Goal: Task Accomplishment & Management: Manage account settings

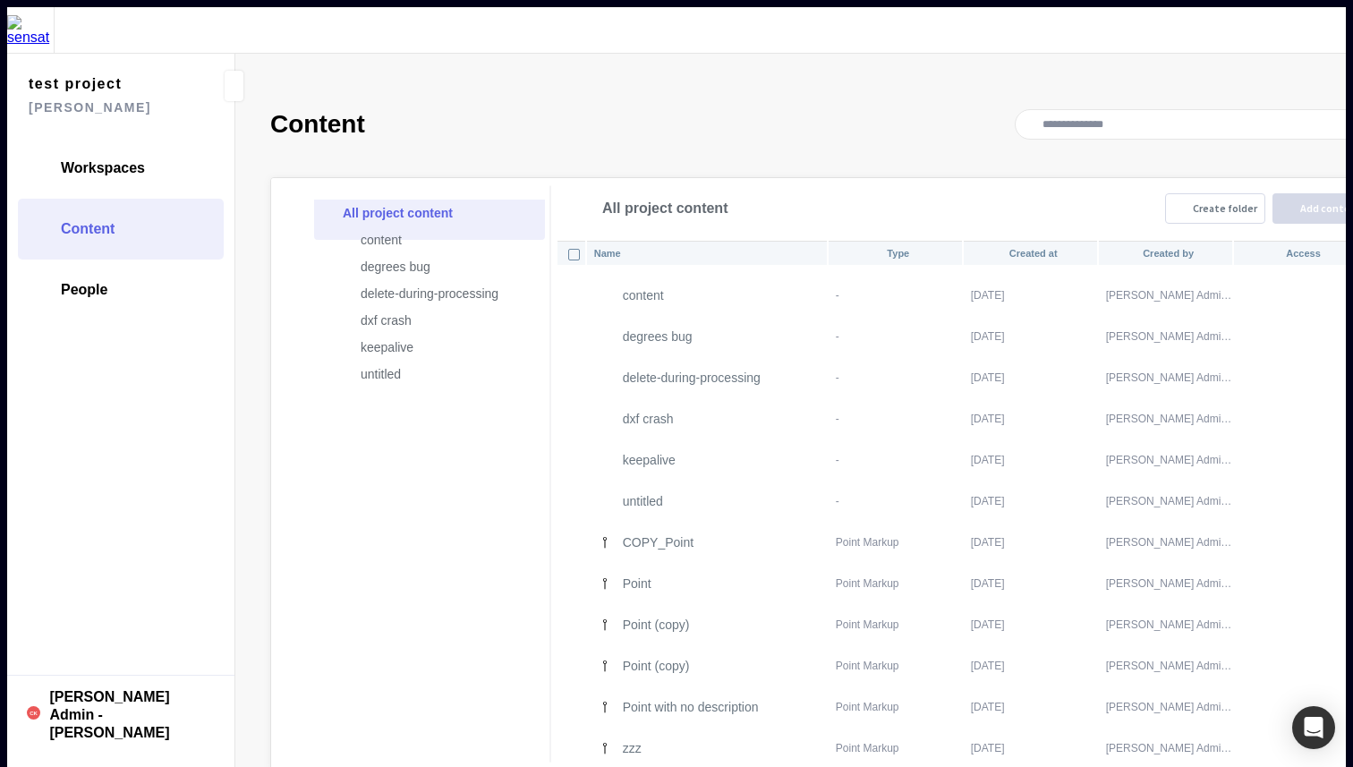
click at [747, 130] on mapp-content-page "Content All project content content degrees bug delete-during-processing dxf cr…" at bounding box center [826, 439] width 1183 height 771
click at [108, 141] on link "Workspaces" at bounding box center [121, 168] width 206 height 61
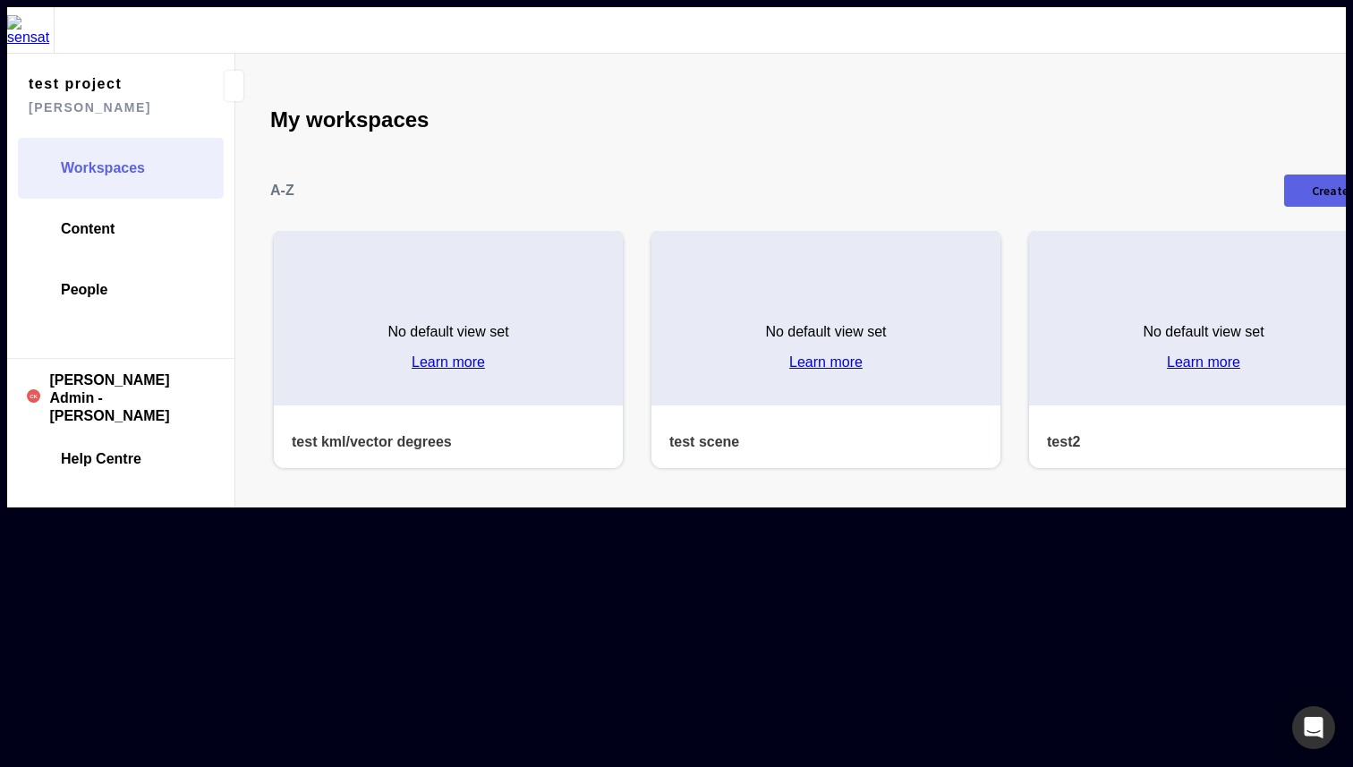
click at [1047, 433] on h4 "test2" at bounding box center [1169, 441] width 245 height 17
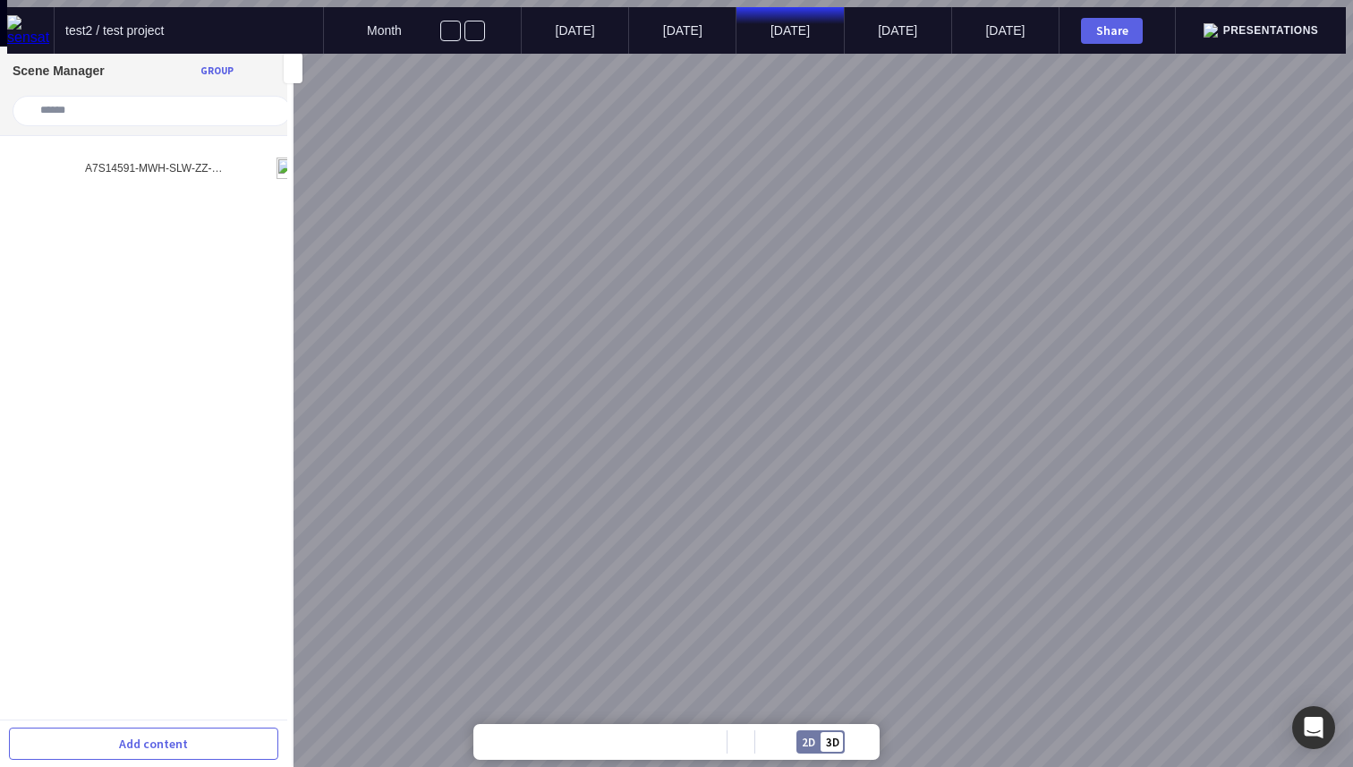
drag, startPoint x: 815, startPoint y: 331, endPoint x: 785, endPoint y: 377, distance: 54.9
click at [785, 377] on div at bounding box center [683, 383] width 1353 height 767
click at [16, 18] on img at bounding box center [30, 30] width 47 height 30
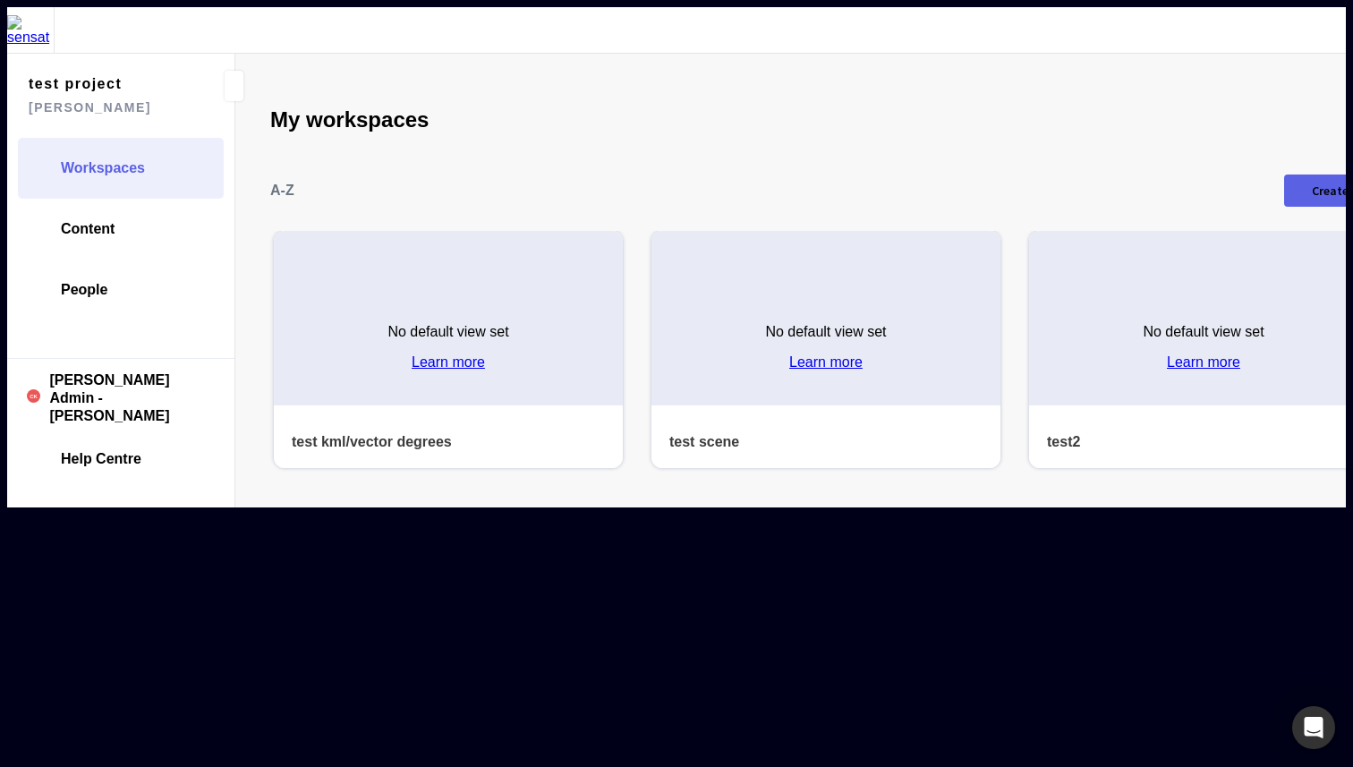
click at [695, 433] on h4 "test scene" at bounding box center [792, 441] width 245 height 17
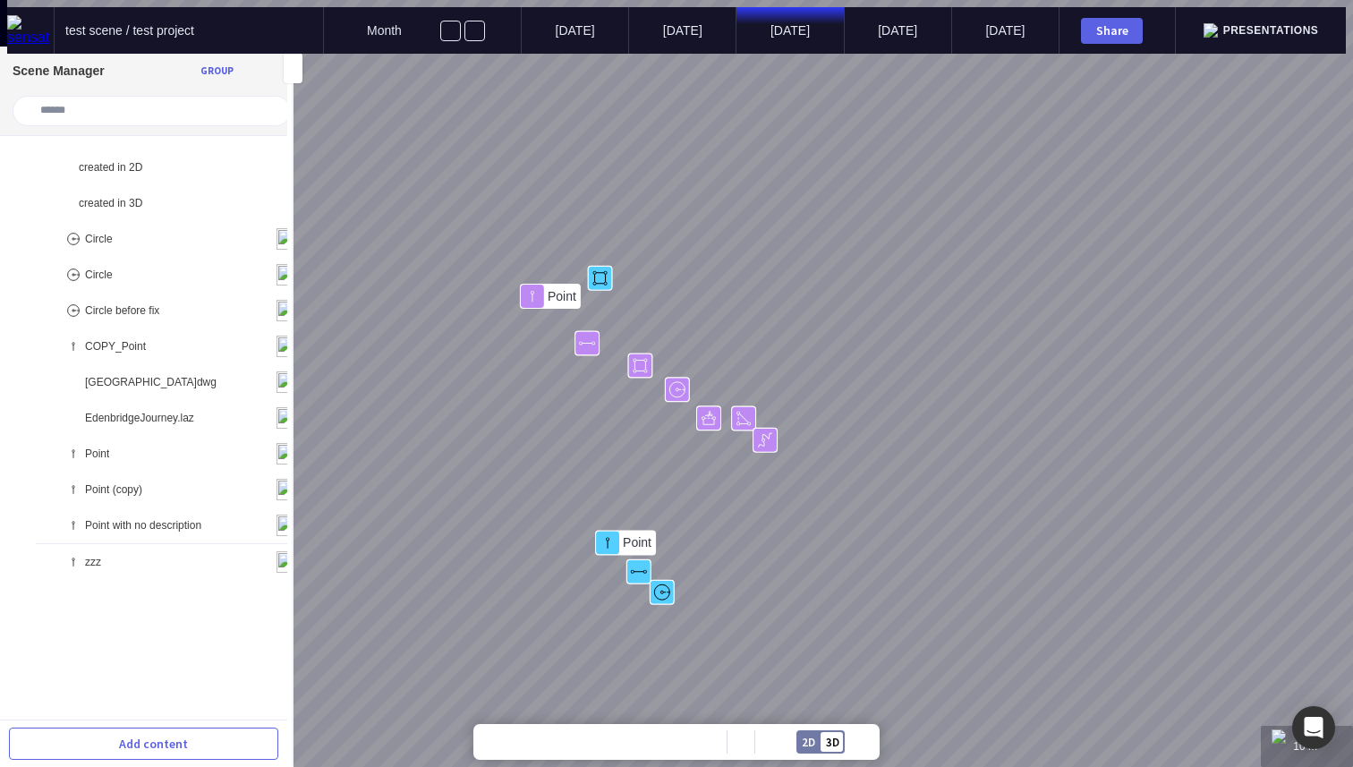
click at [7, 27] on img at bounding box center [30, 30] width 47 height 30
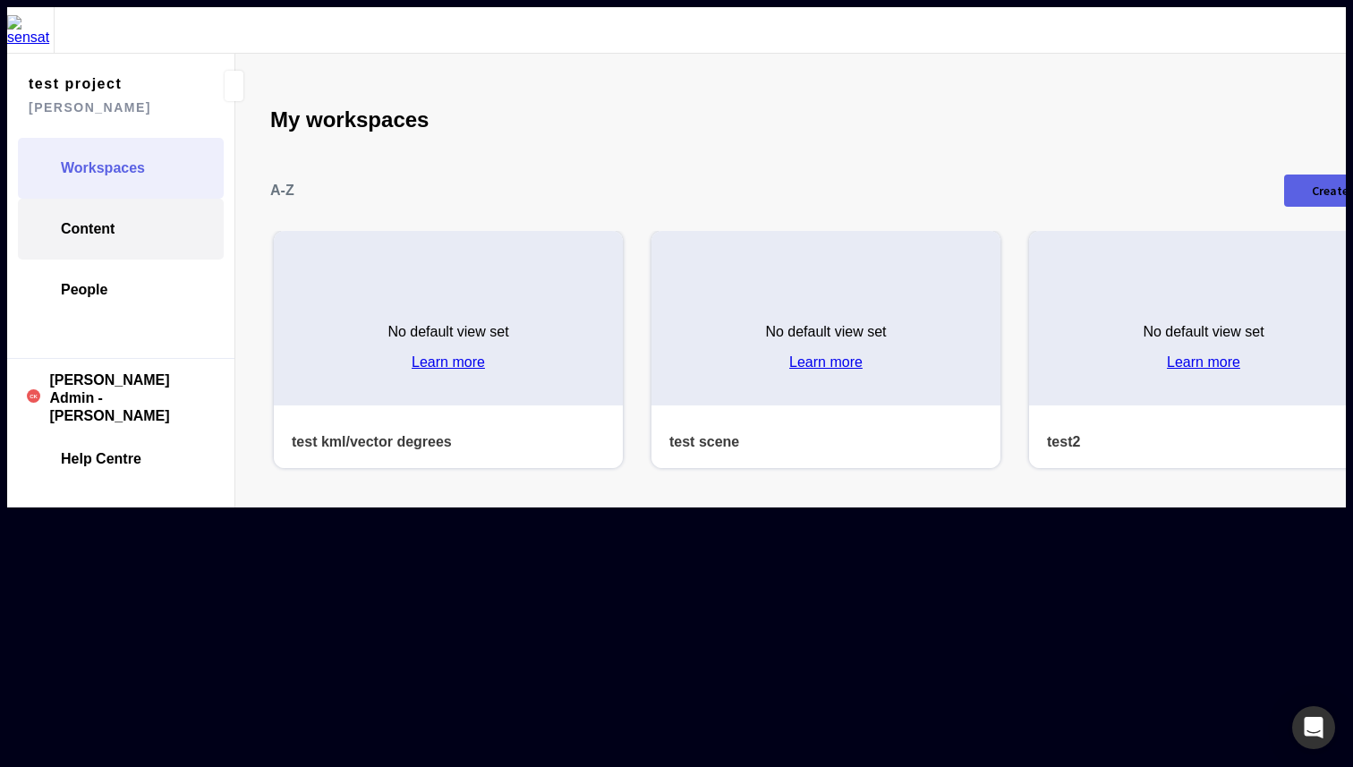
click at [139, 199] on link "Content" at bounding box center [121, 229] width 206 height 61
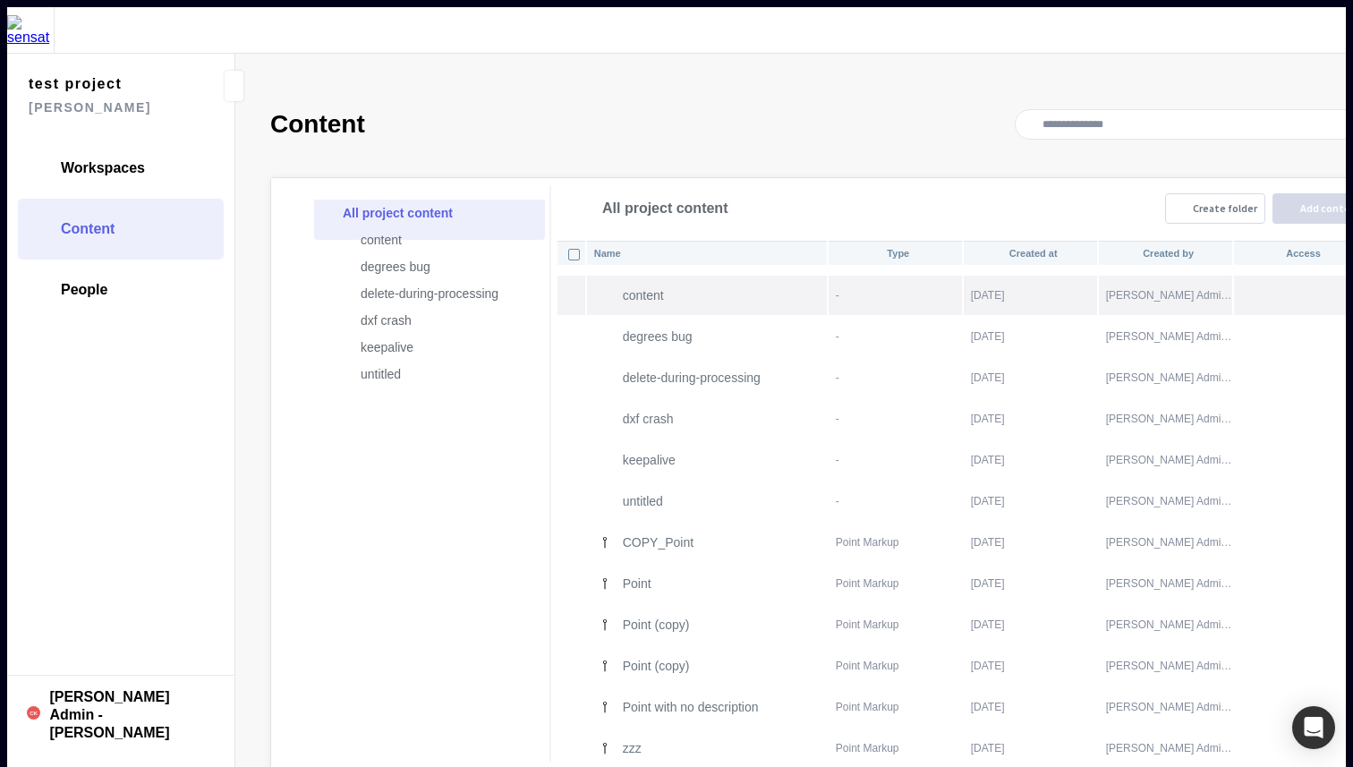
click at [666, 288] on p "content" at bounding box center [724, 295] width 203 height 14
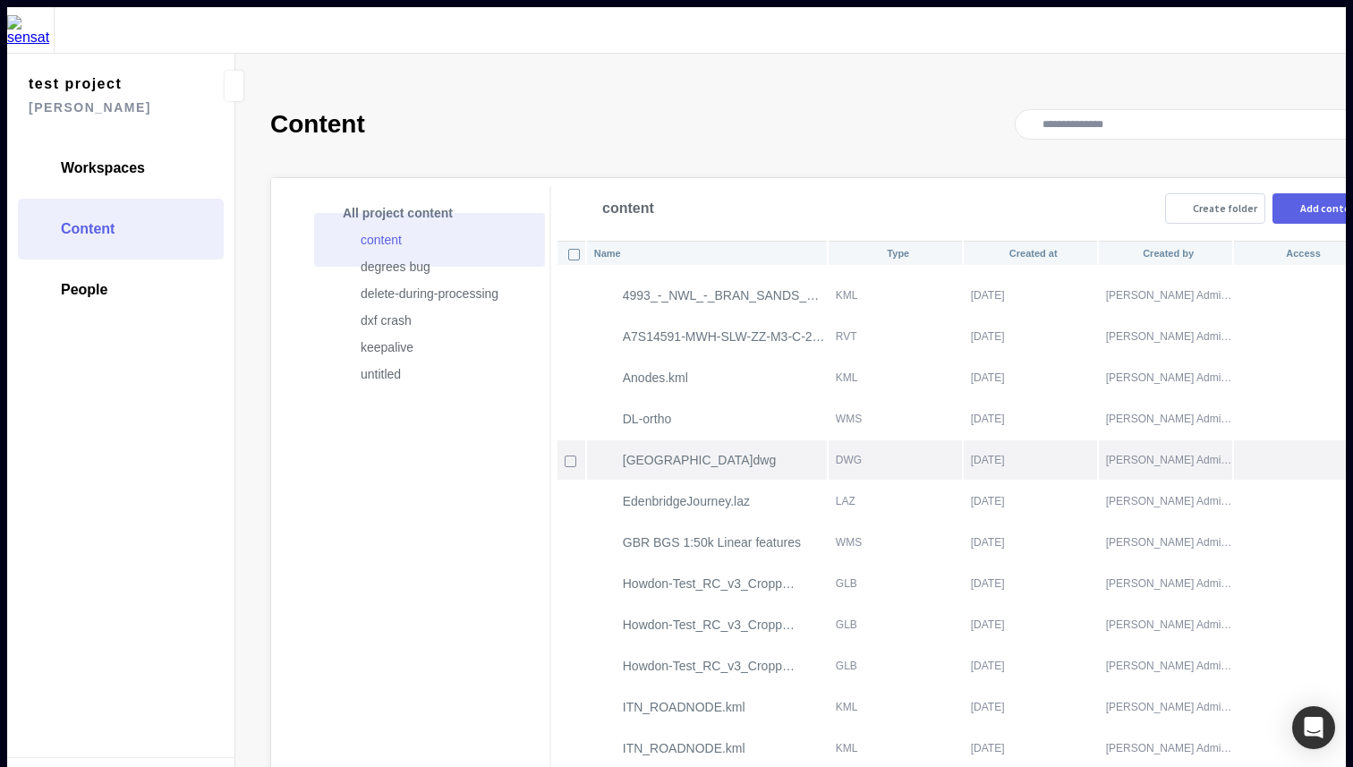
click at [1351, 451] on mapp-icon at bounding box center [1361, 460] width 21 height 18
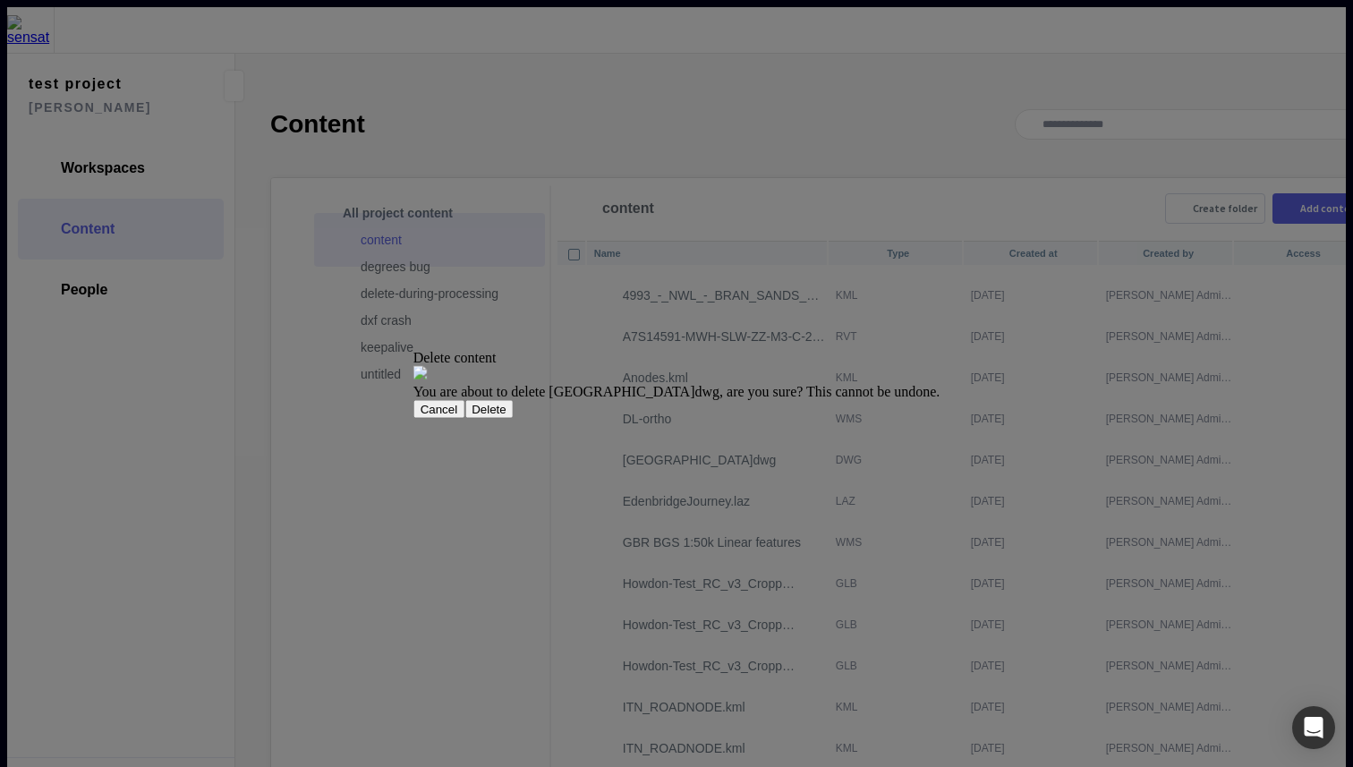
click at [514, 418] on button "Delete" at bounding box center [489, 408] width 49 height 19
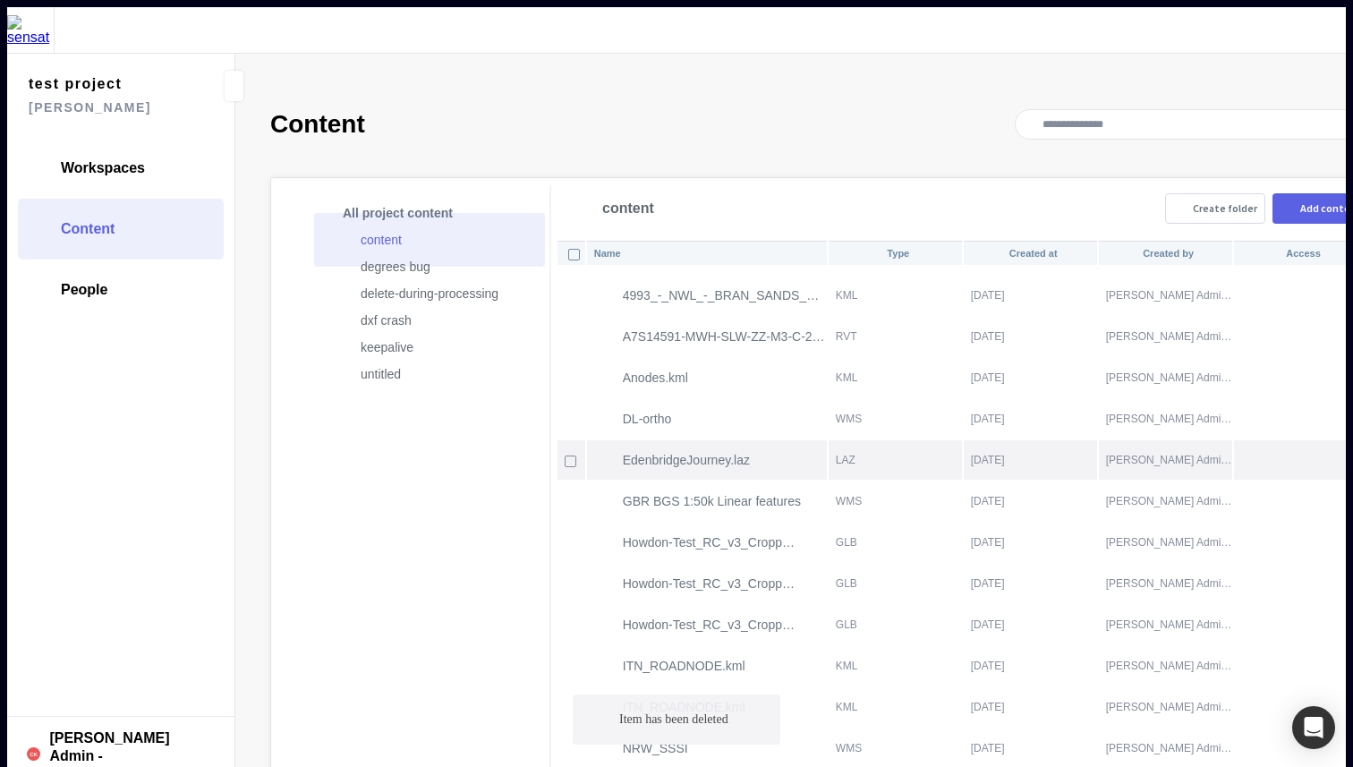
click at [1351, 451] on mapp-icon at bounding box center [1361, 460] width 21 height 18
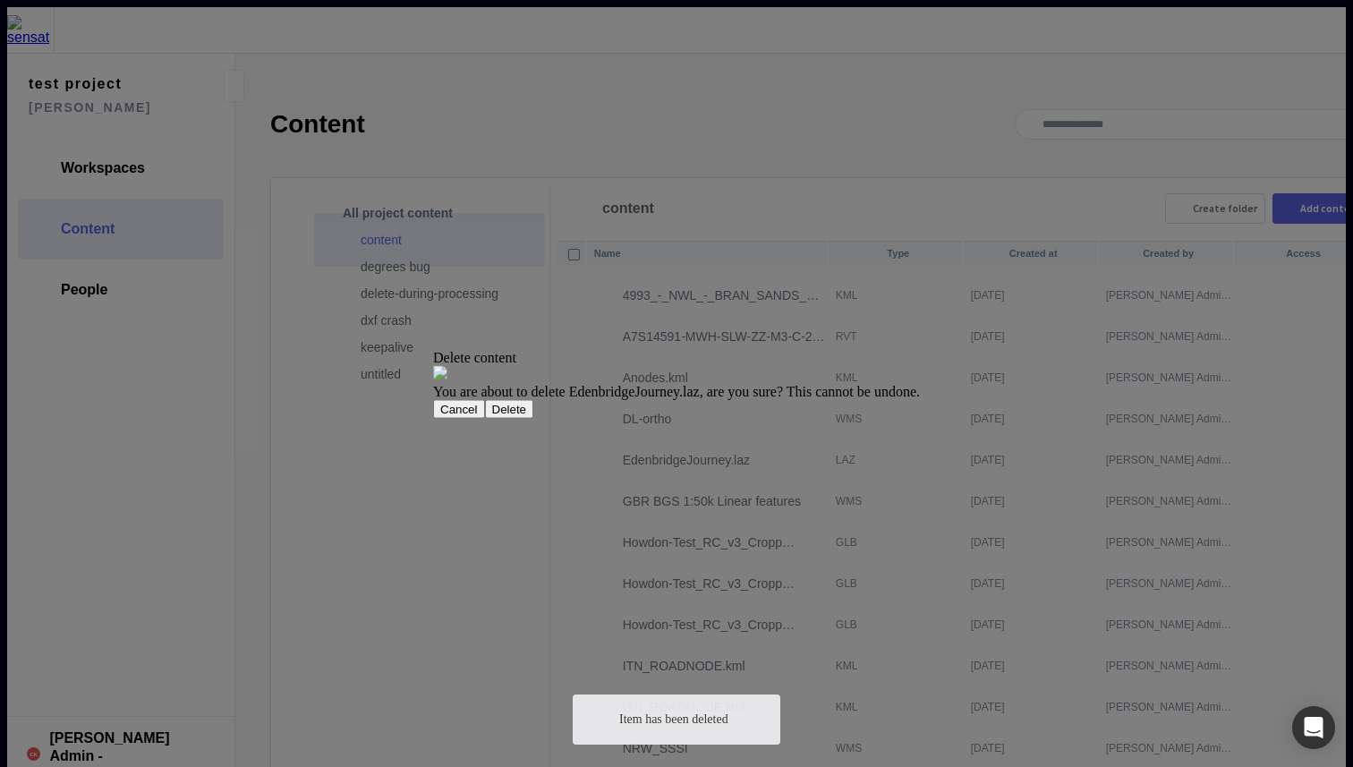
click at [534, 418] on button "Delete" at bounding box center [509, 408] width 49 height 19
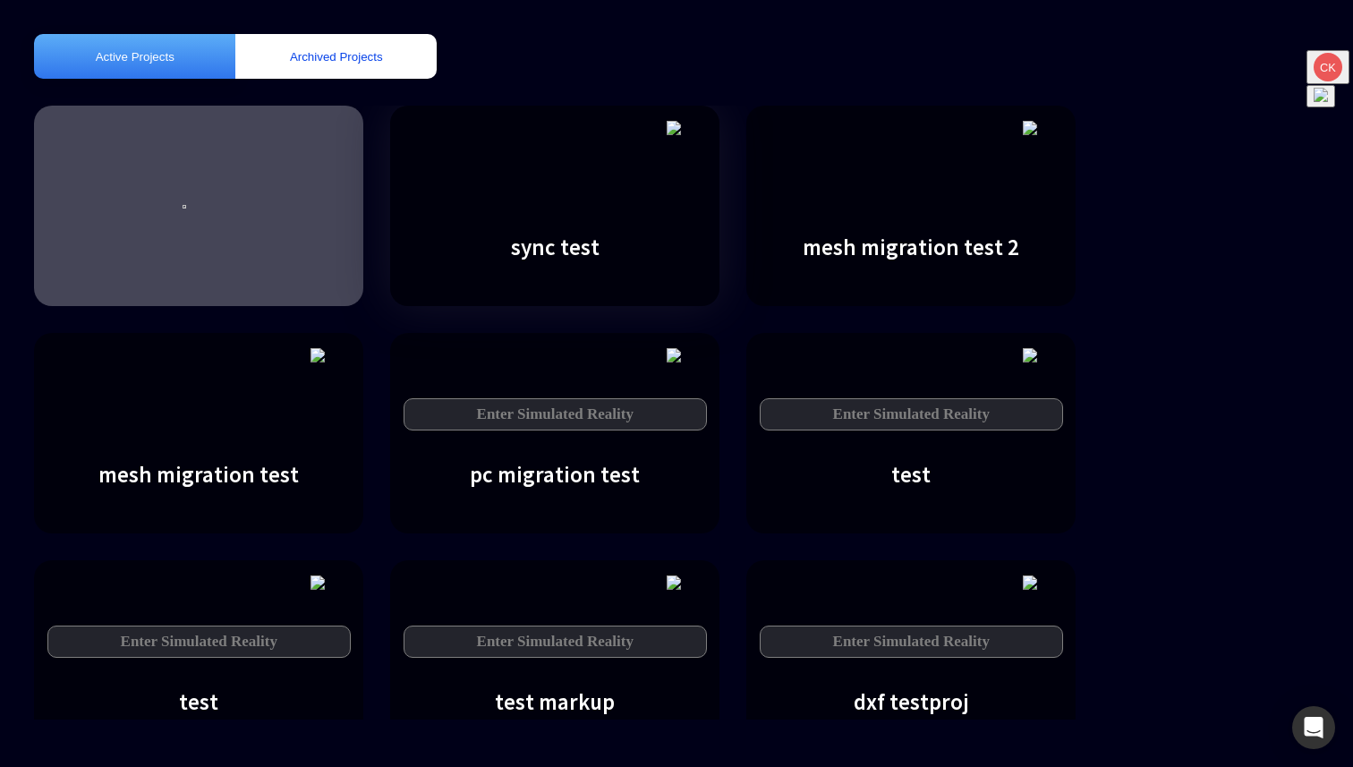
click at [517, 398] on div "Enter Simulated Reality" at bounding box center [555, 414] width 303 height 32
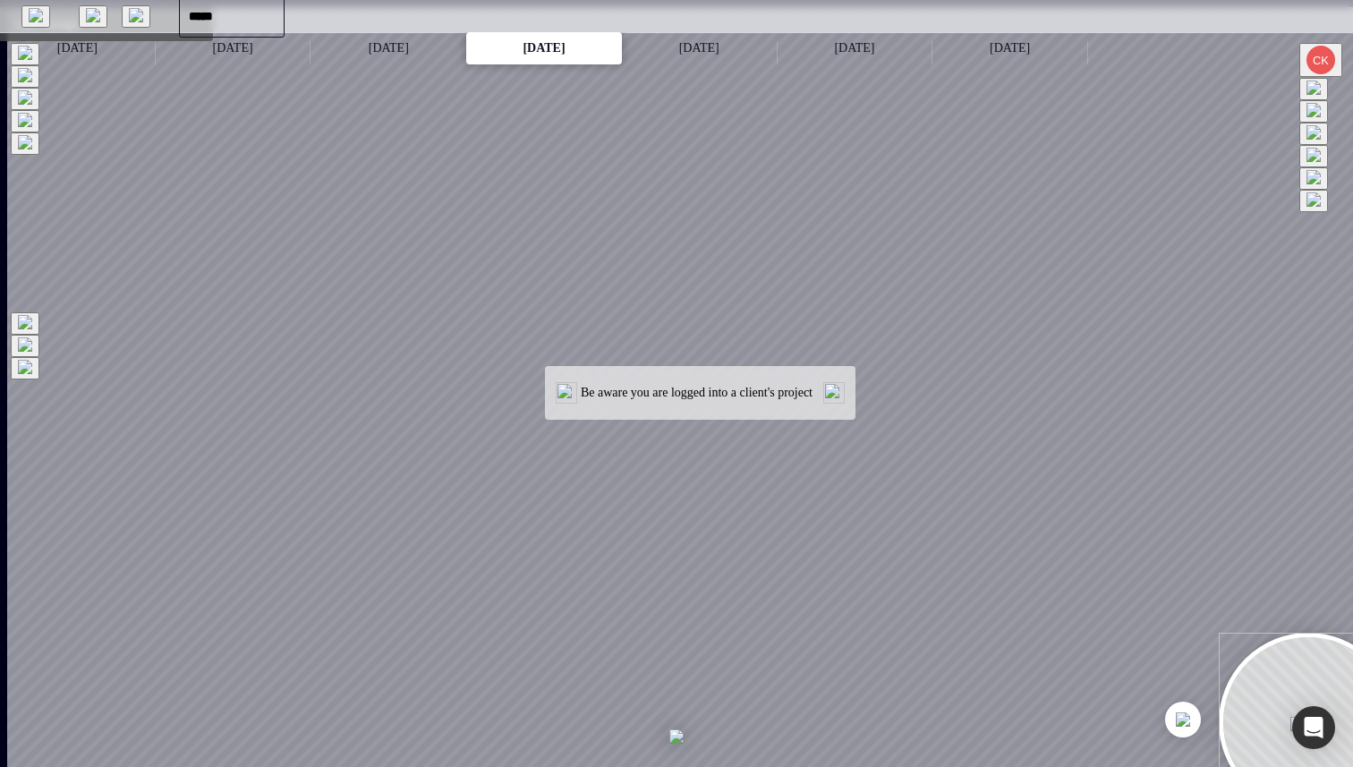
click at [1310, 123] on button "Layer manager" at bounding box center [1314, 111] width 29 height 22
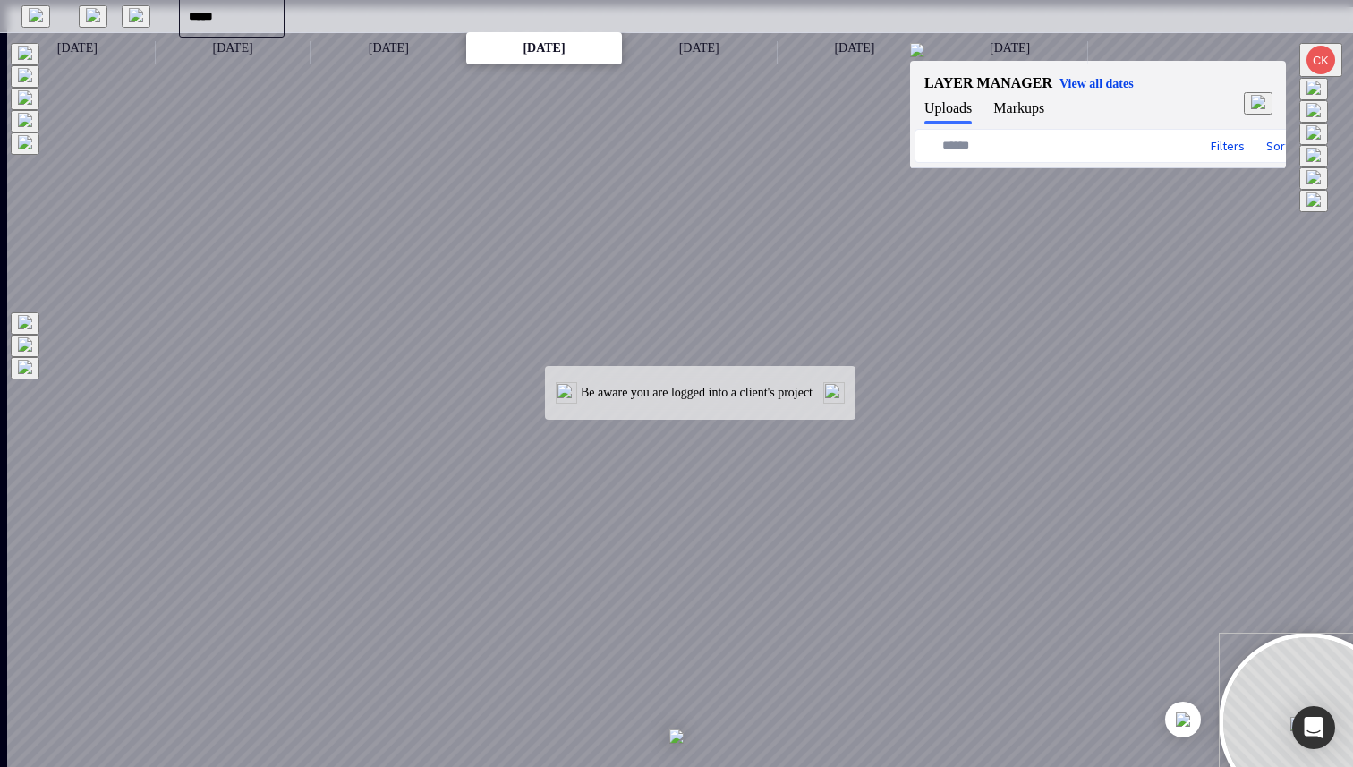
click at [955, 223] on button at bounding box center [951, 224] width 11 height 2
click at [950, 223] on button at bounding box center [951, 224] width 11 height 2
click at [17, 15] on div "*****" at bounding box center [143, 16] width 265 height 32
click at [30, 15] on img at bounding box center [36, 15] width 14 height 14
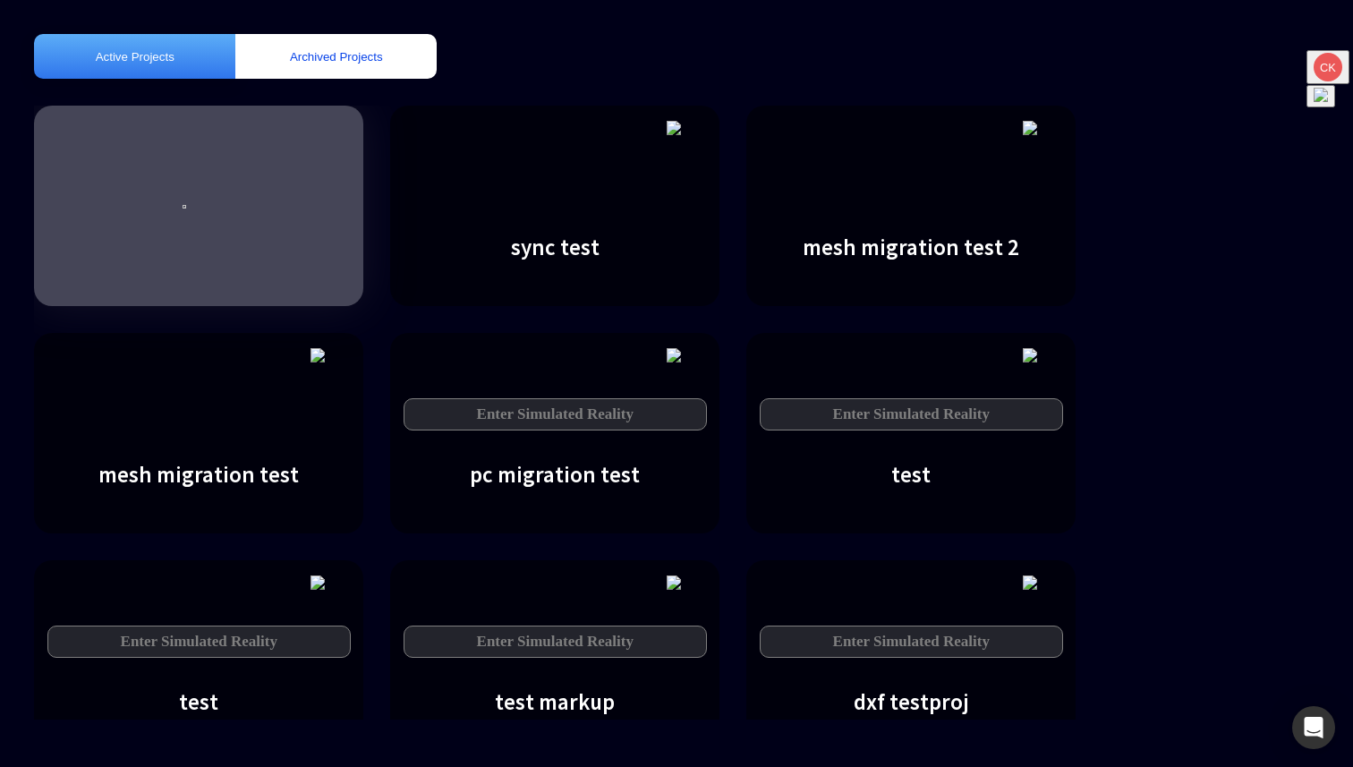
click at [211, 163] on div at bounding box center [198, 206] width 329 height 201
select select
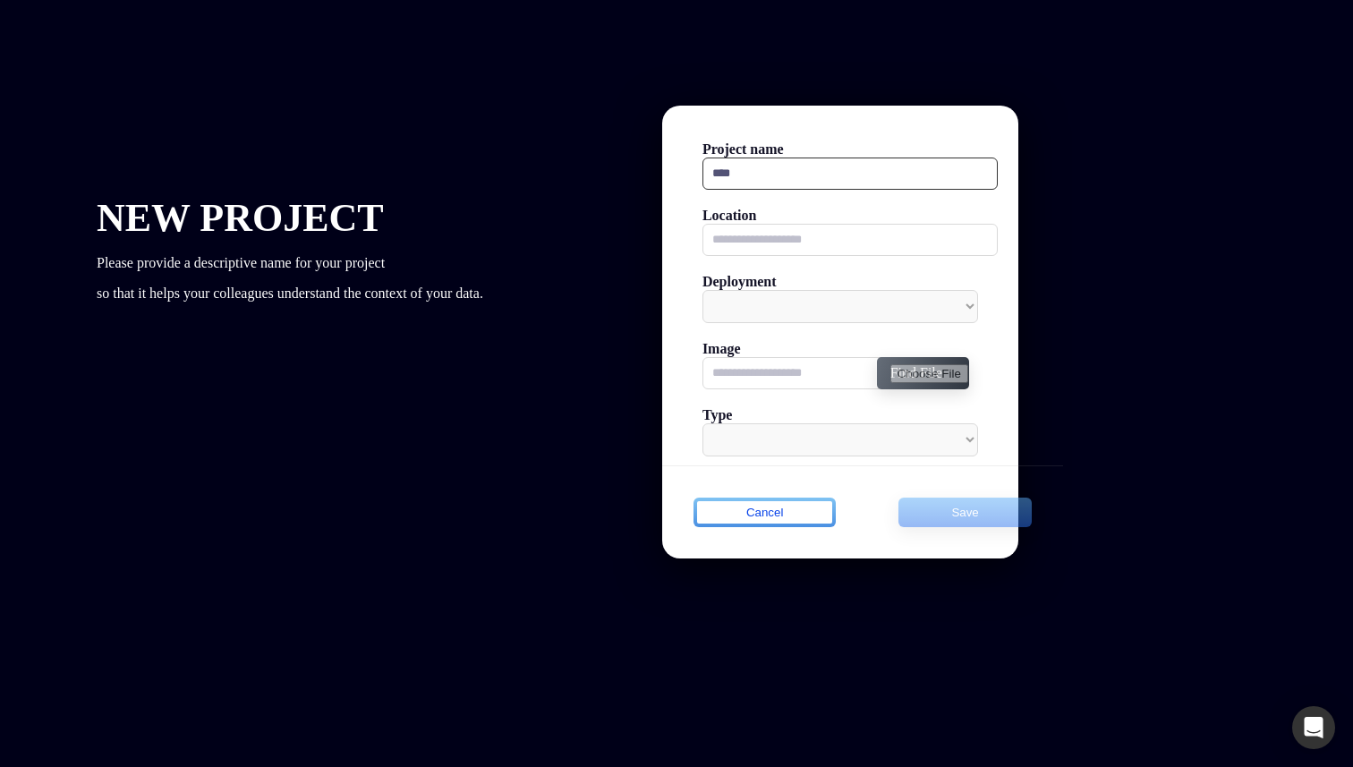
click at [727, 163] on input "Project name" at bounding box center [850, 174] width 295 height 32
type input "*"
type input "****"
type input "*"
type input "**********"
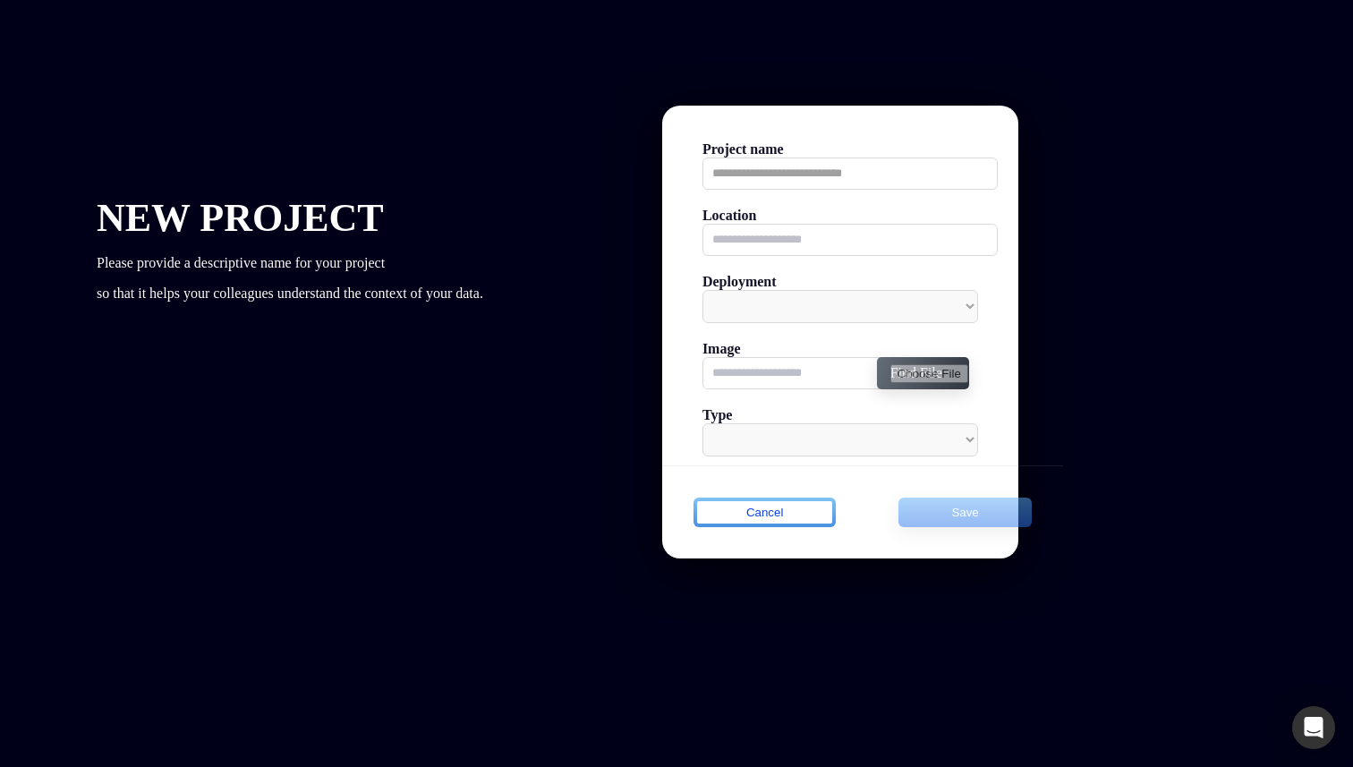
click at [741, 244] on div "Location" at bounding box center [840, 232] width 356 height 66
click at [706, 323] on select "**" at bounding box center [841, 306] width 276 height 33
select select "*********"
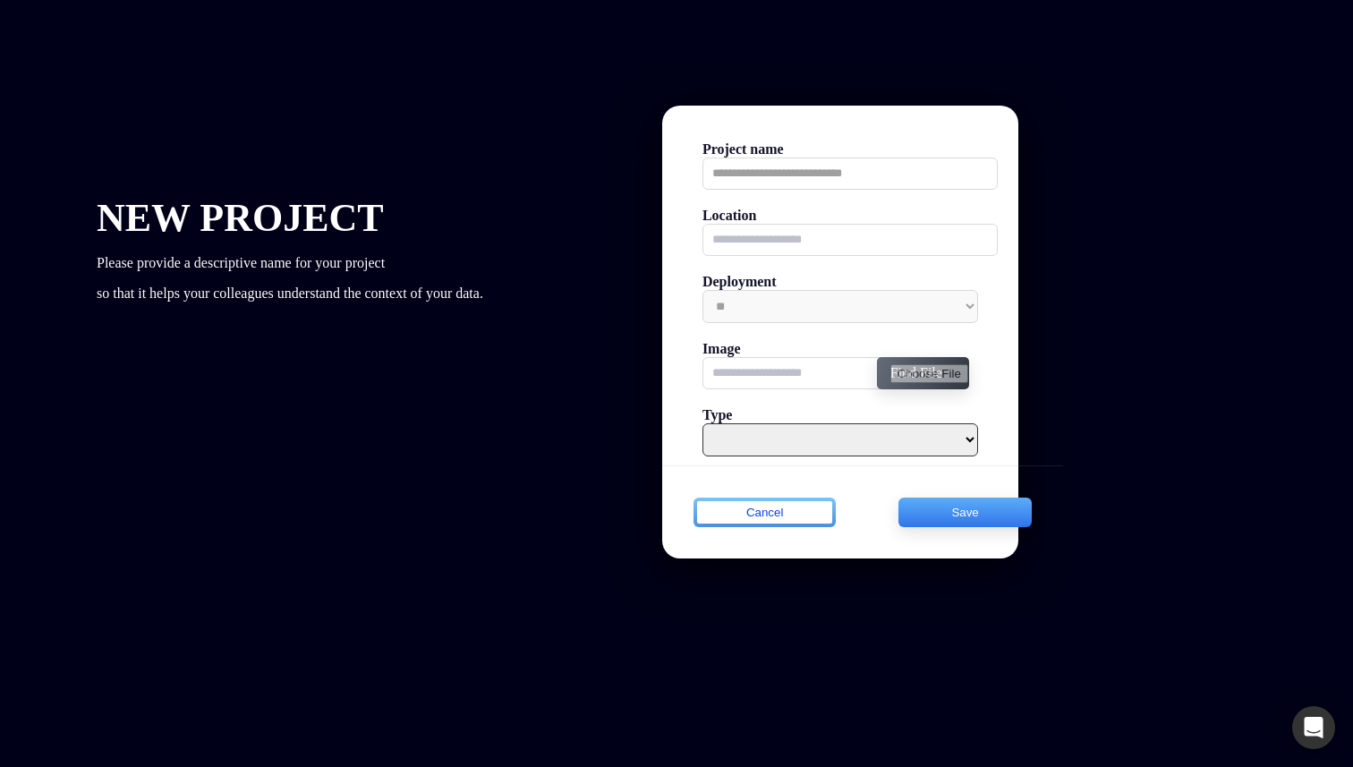
click at [738, 457] on select "**********" at bounding box center [841, 439] width 276 height 33
select select "****"
click at [902, 524] on span "Save" at bounding box center [964, 512] width 125 height 22
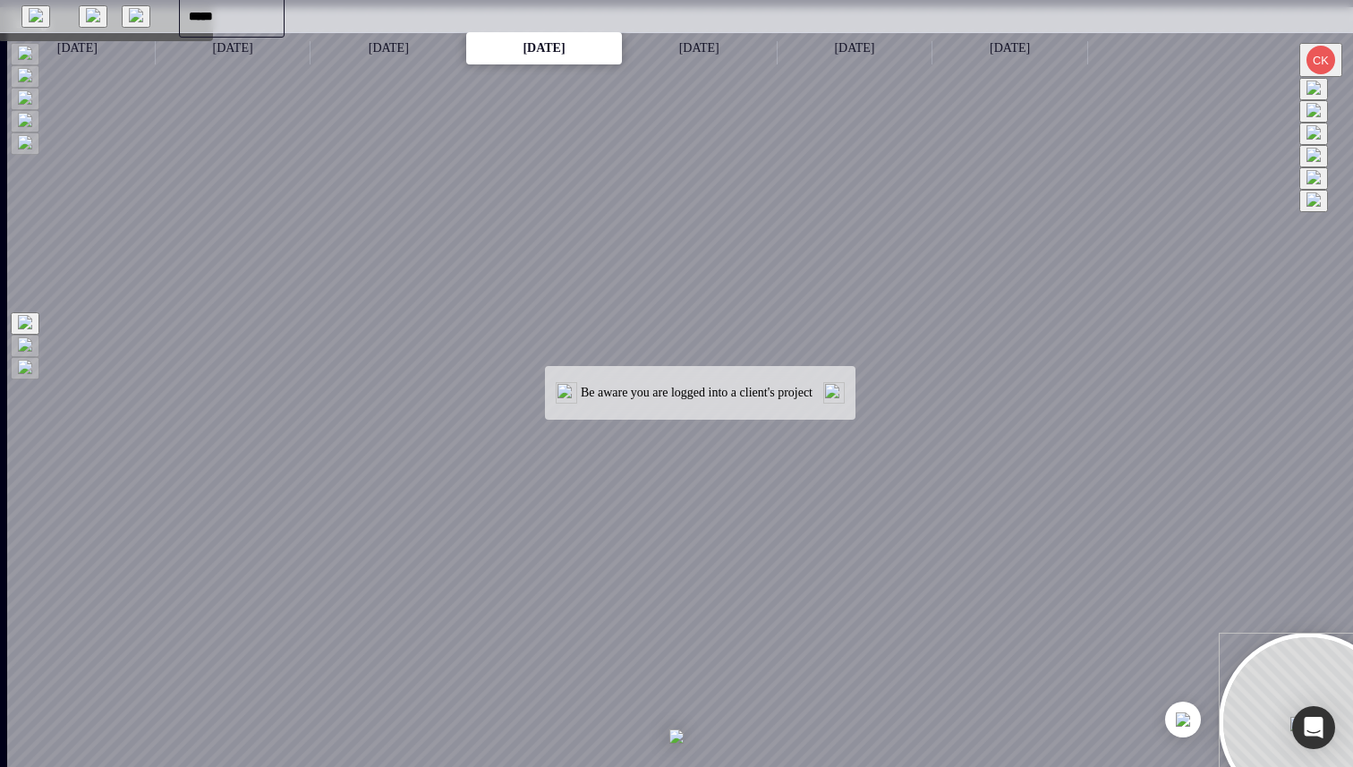
click at [1324, 59] on text "CK" at bounding box center [1321, 60] width 16 height 13
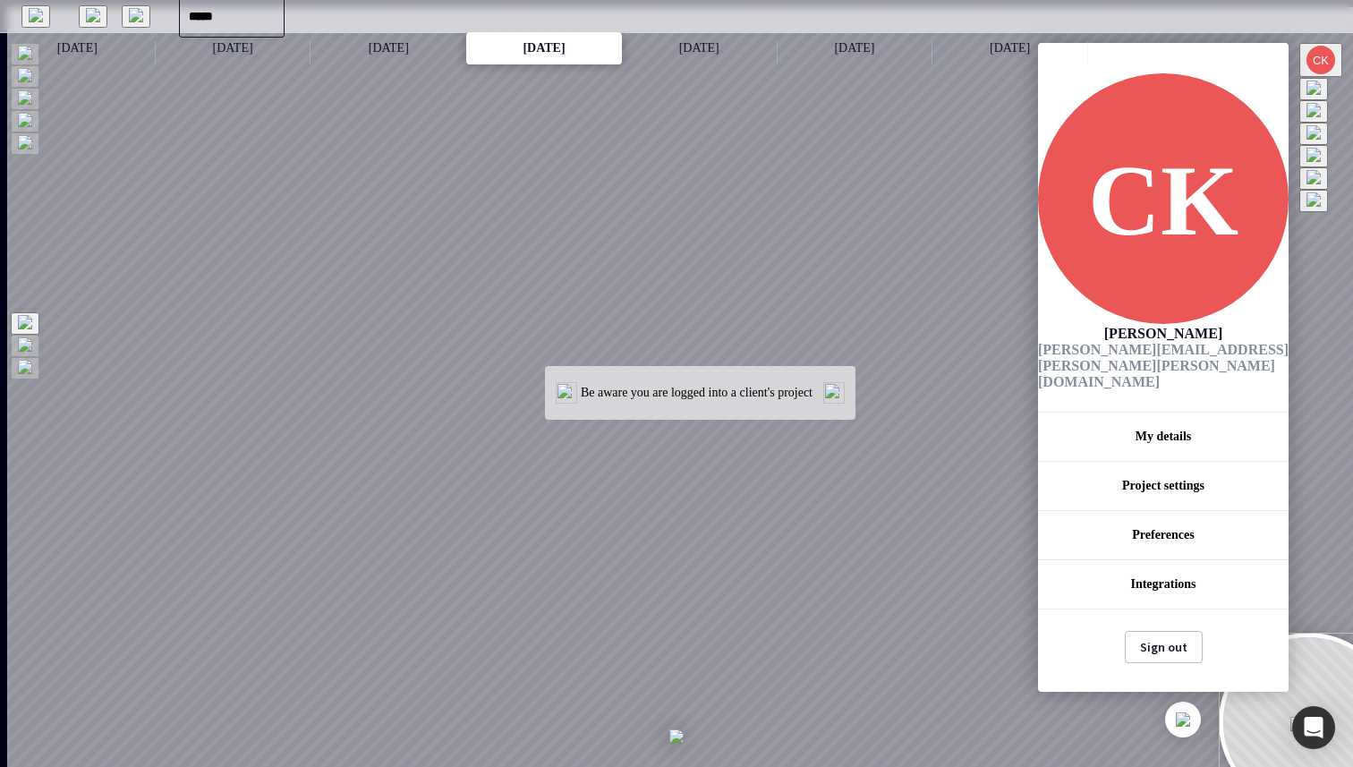
click at [1122, 479] on span "Project settings" at bounding box center [1163, 486] width 82 height 14
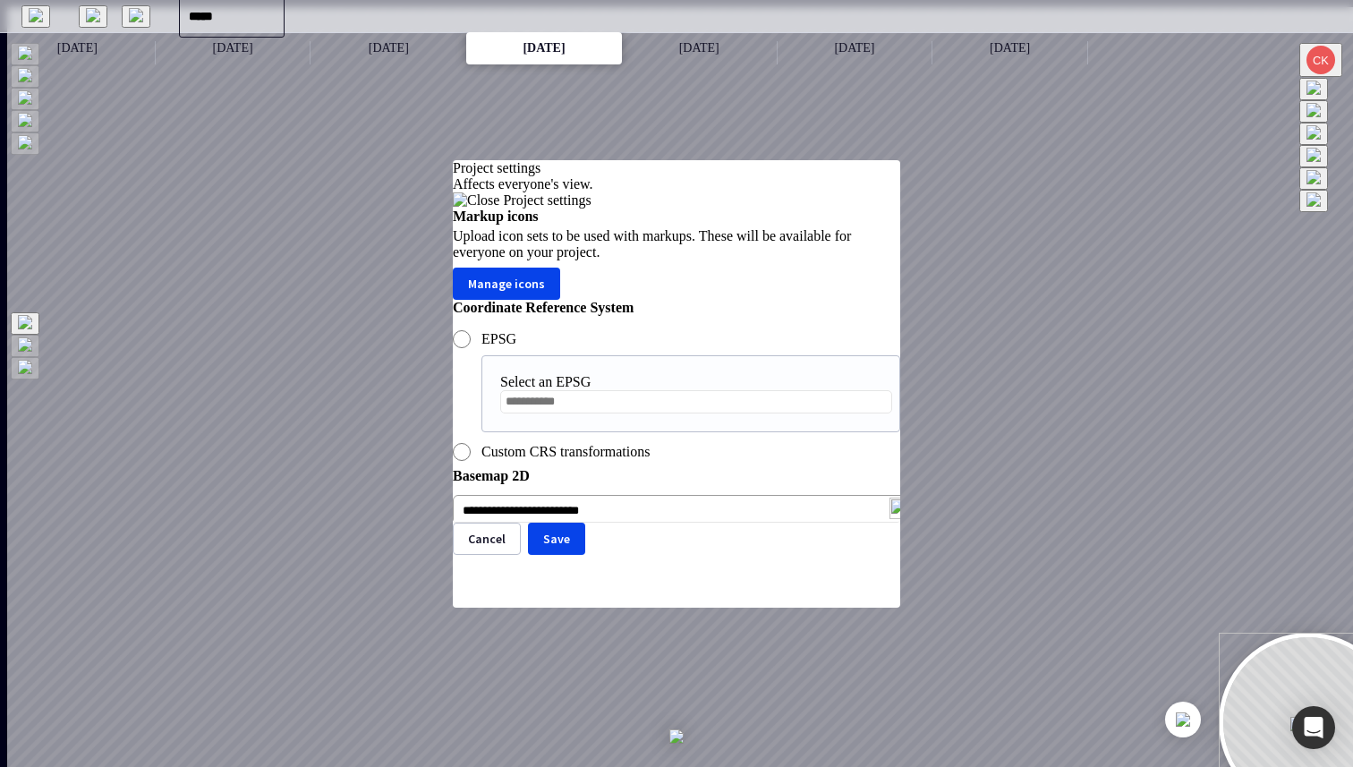
click at [584, 414] on input "text" at bounding box center [696, 401] width 392 height 23
click at [340, 149] on div "27700-7710 : OSTN15 / British National Grid 28355-9688 : GDA94 / MGA zone 55 30…" at bounding box center [173, 77] width 333 height 141
click at [282, 49] on span "27700-7710 : OSTN15 / British National Grid" at bounding box center [148, 31] width 267 height 35
type input "**********"
click at [585, 555] on button "Save" at bounding box center [556, 539] width 57 height 32
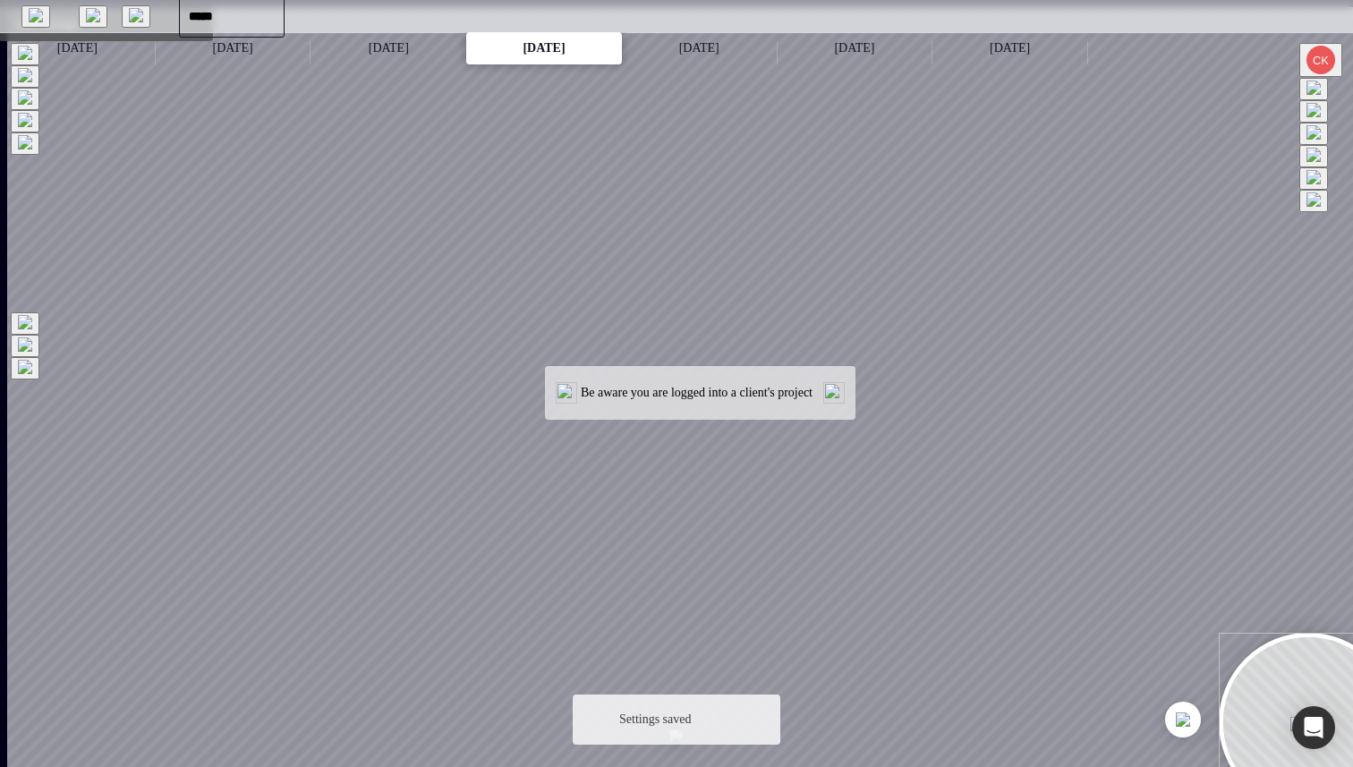
click at [1321, 117] on img "Layer manager" at bounding box center [1314, 110] width 14 height 14
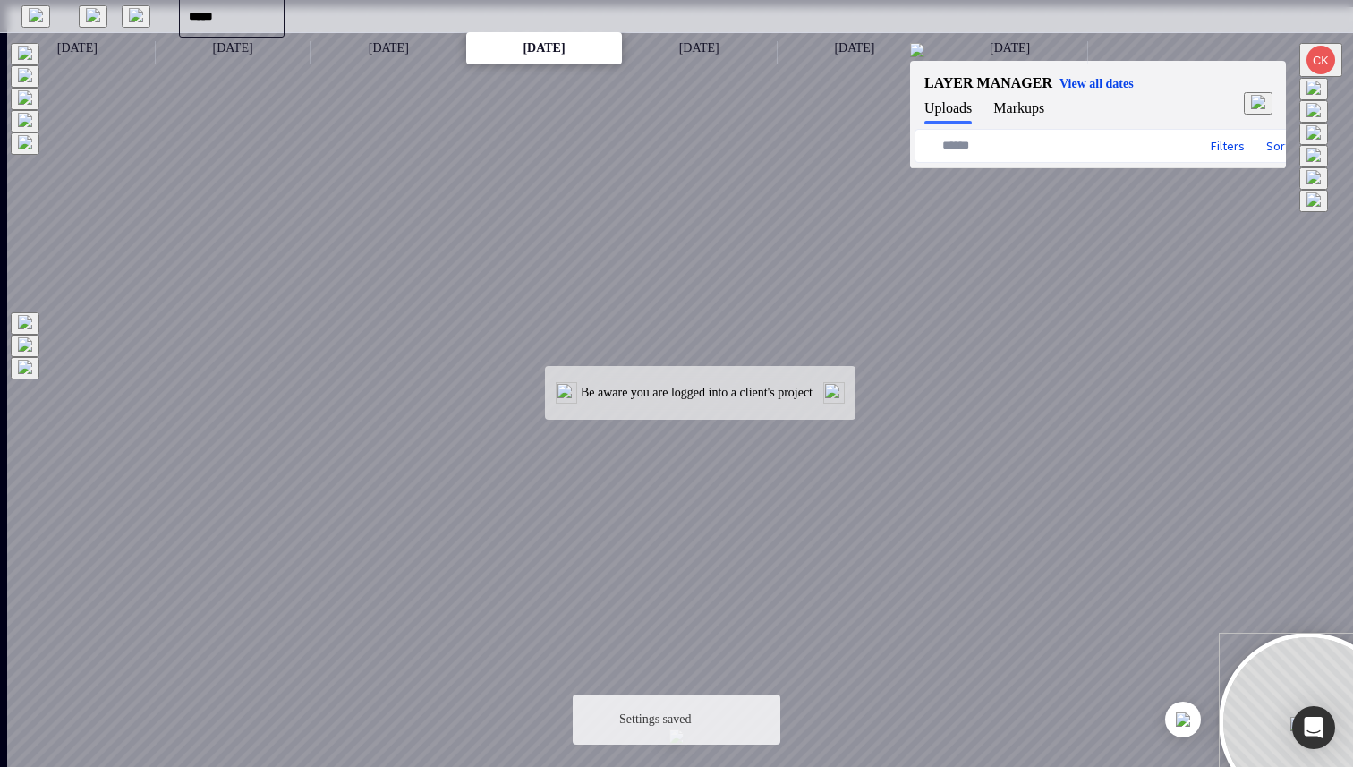
click at [1328, 212] on button at bounding box center [1314, 201] width 29 height 22
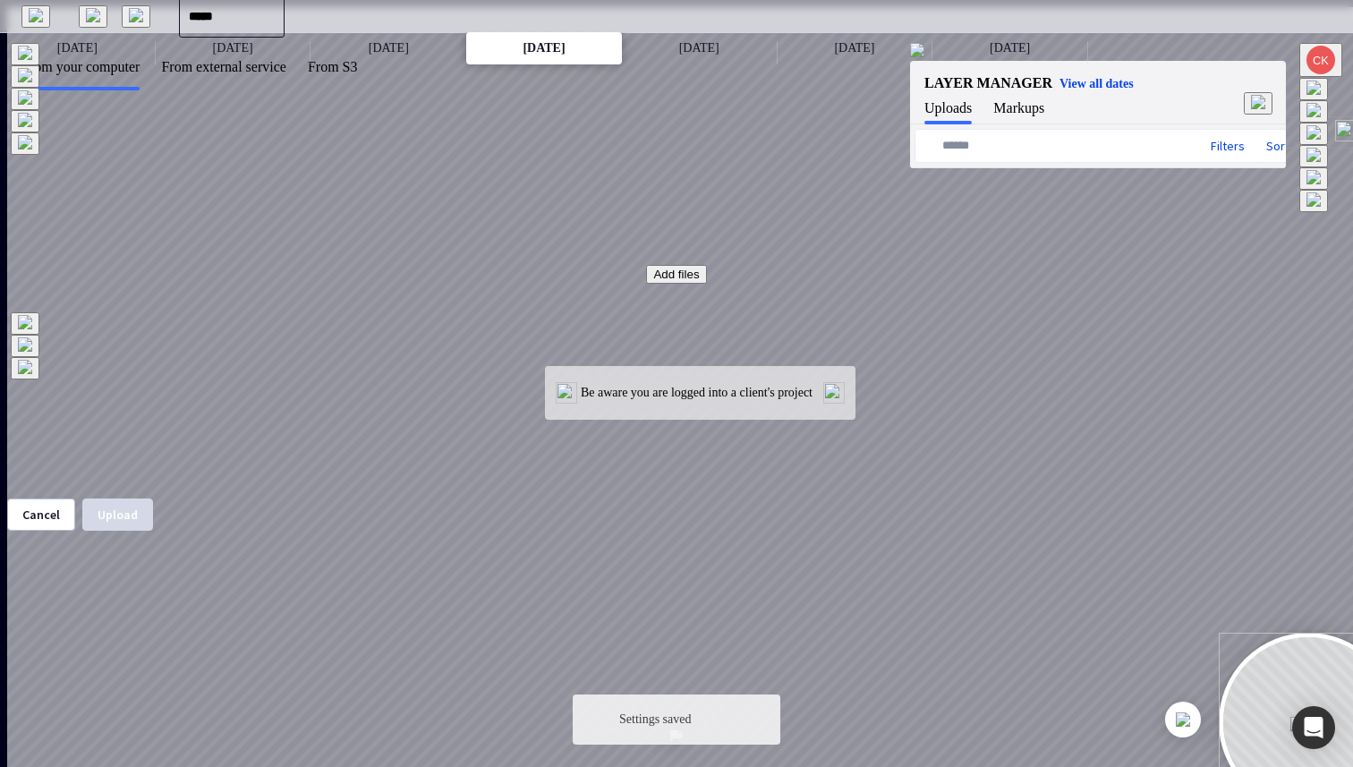
click at [669, 284] on button "Add files" at bounding box center [676, 274] width 60 height 19
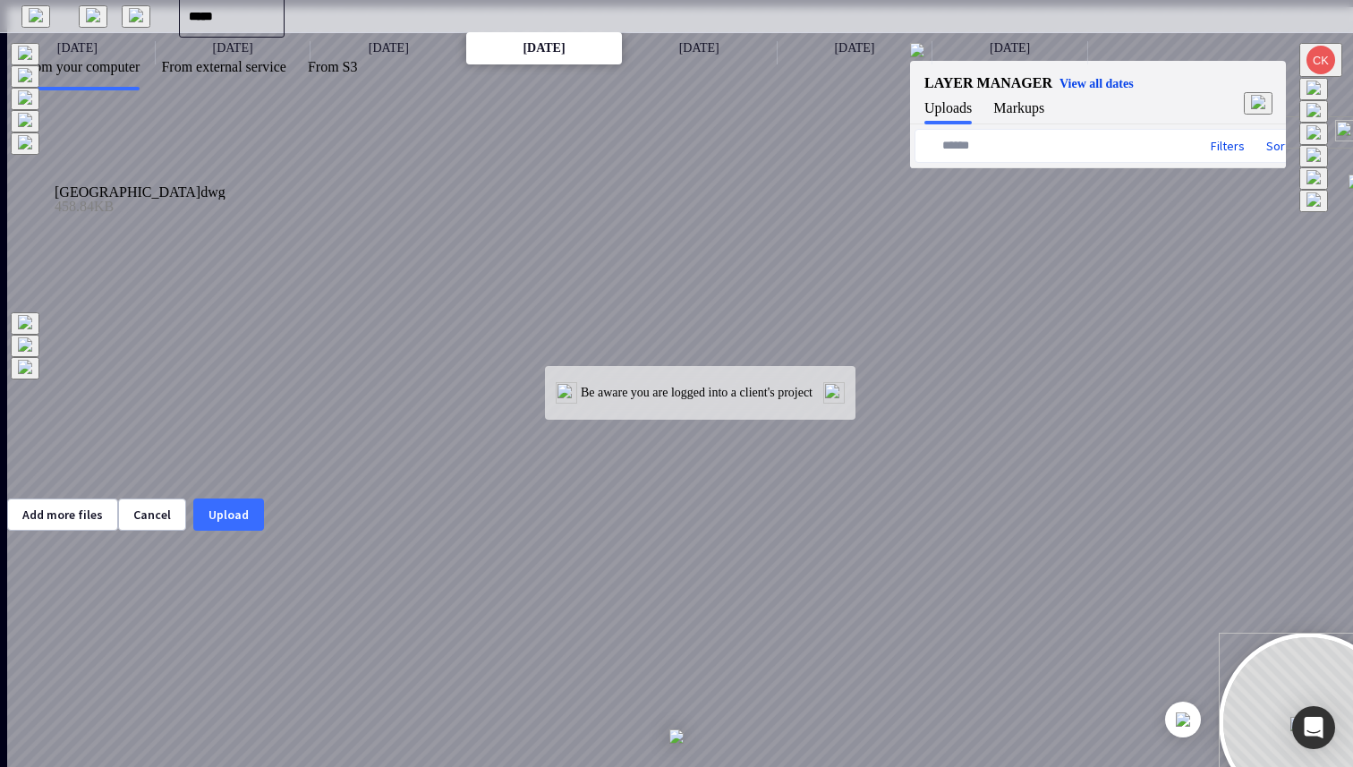
click at [264, 531] on button "Upload" at bounding box center [228, 515] width 71 height 32
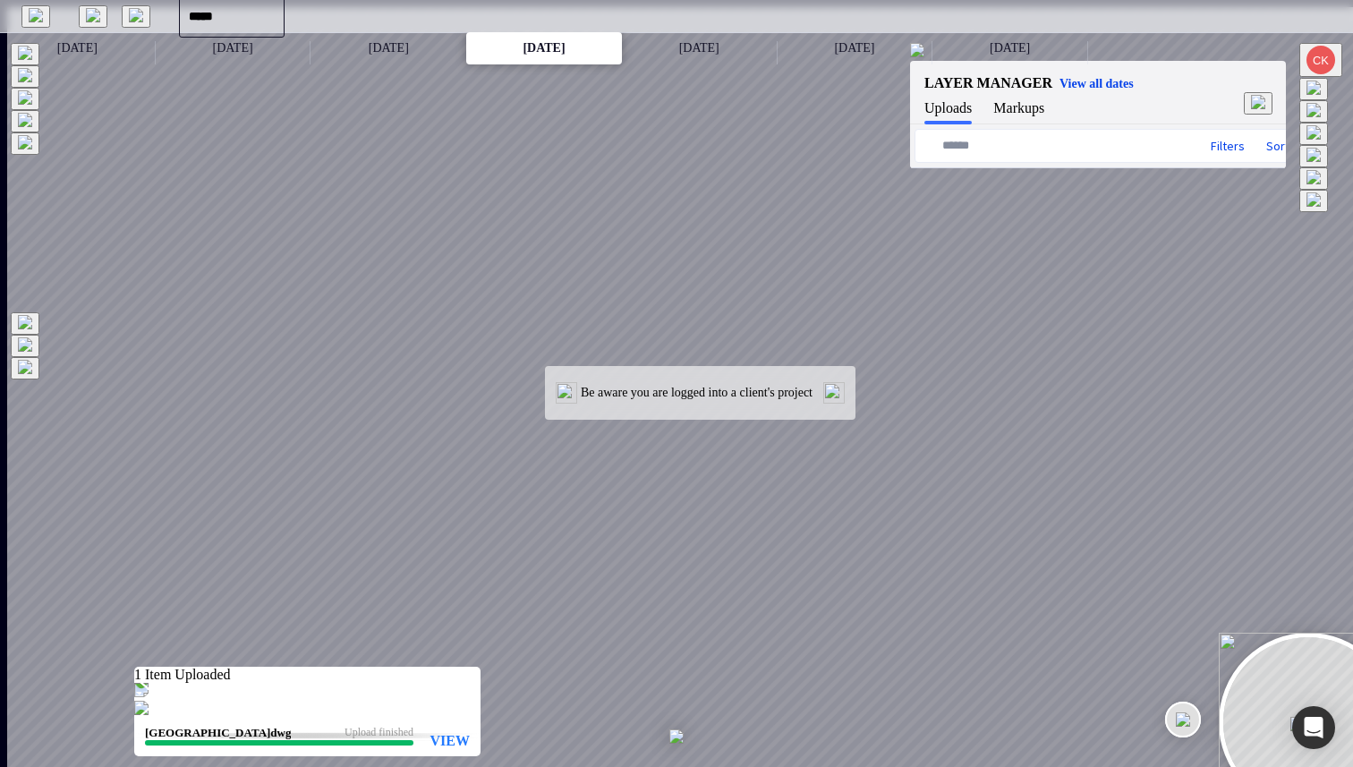
click at [1176, 718] on img "environment" at bounding box center [1183, 719] width 14 height 14
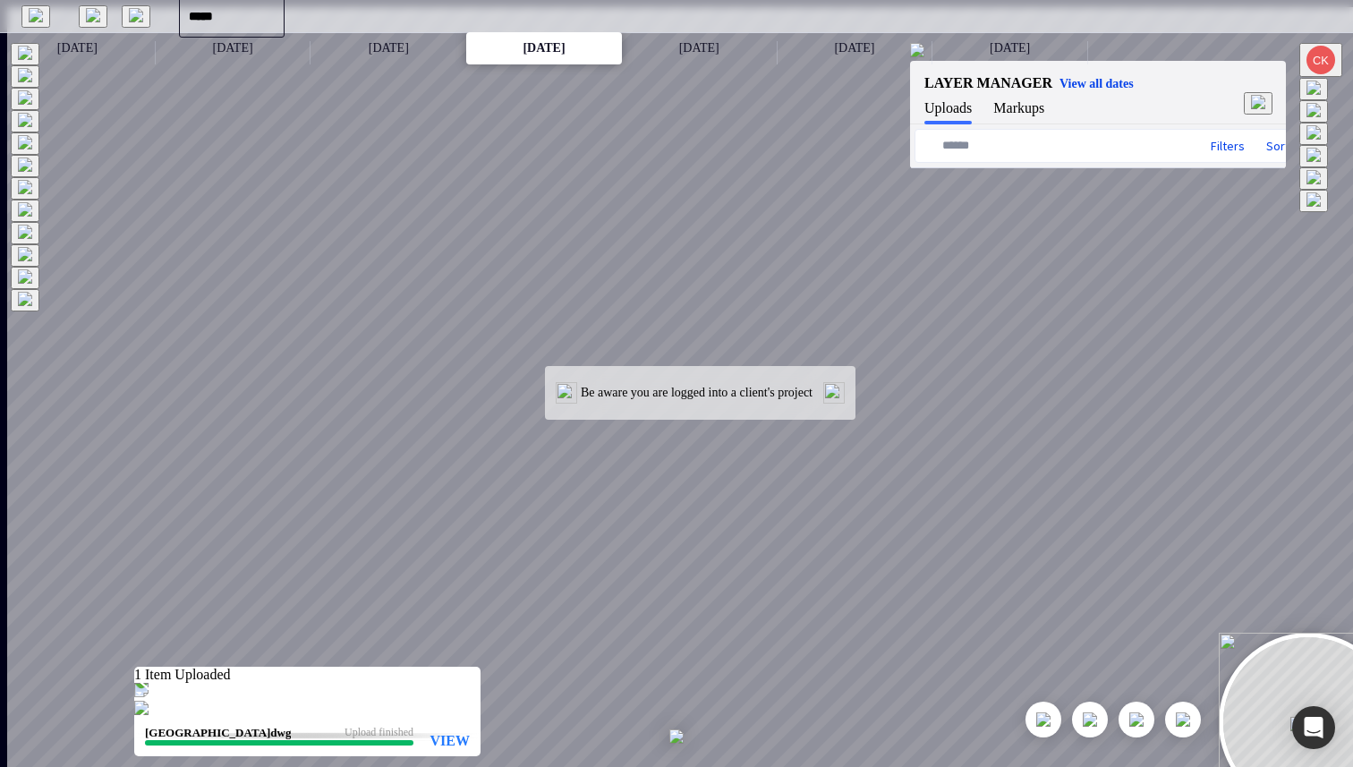
drag, startPoint x: 786, startPoint y: 260, endPoint x: 605, endPoint y: 533, distance: 328.2
click at [605, 533] on div at bounding box center [683, 390] width 1353 height 767
drag, startPoint x: 544, startPoint y: 205, endPoint x: 642, endPoint y: 484, distance: 295.8
click at [642, 484] on div at bounding box center [683, 390] width 1353 height 767
click at [837, 399] on img at bounding box center [834, 393] width 29 height 29
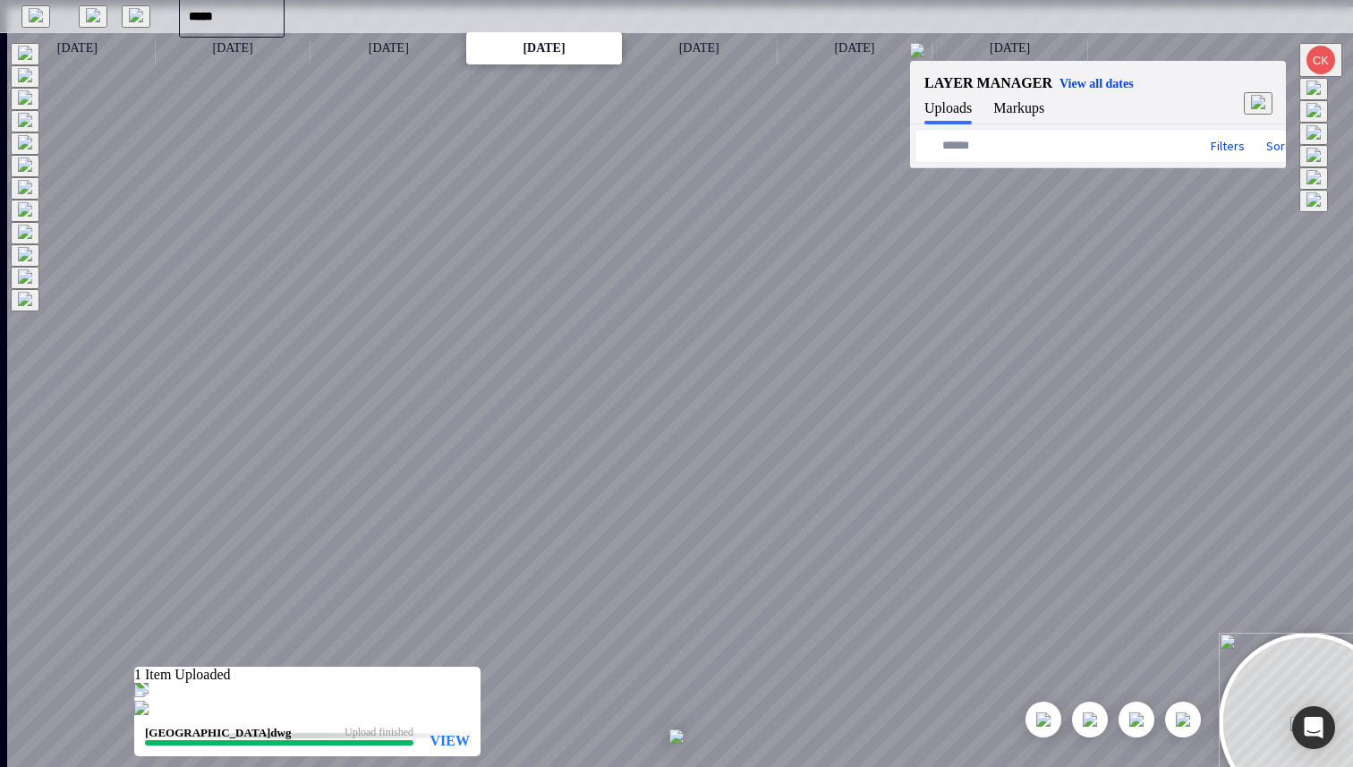
drag, startPoint x: 672, startPoint y: 327, endPoint x: 689, endPoint y: 550, distance: 224.4
click at [689, 550] on div at bounding box center [683, 390] width 1353 height 767
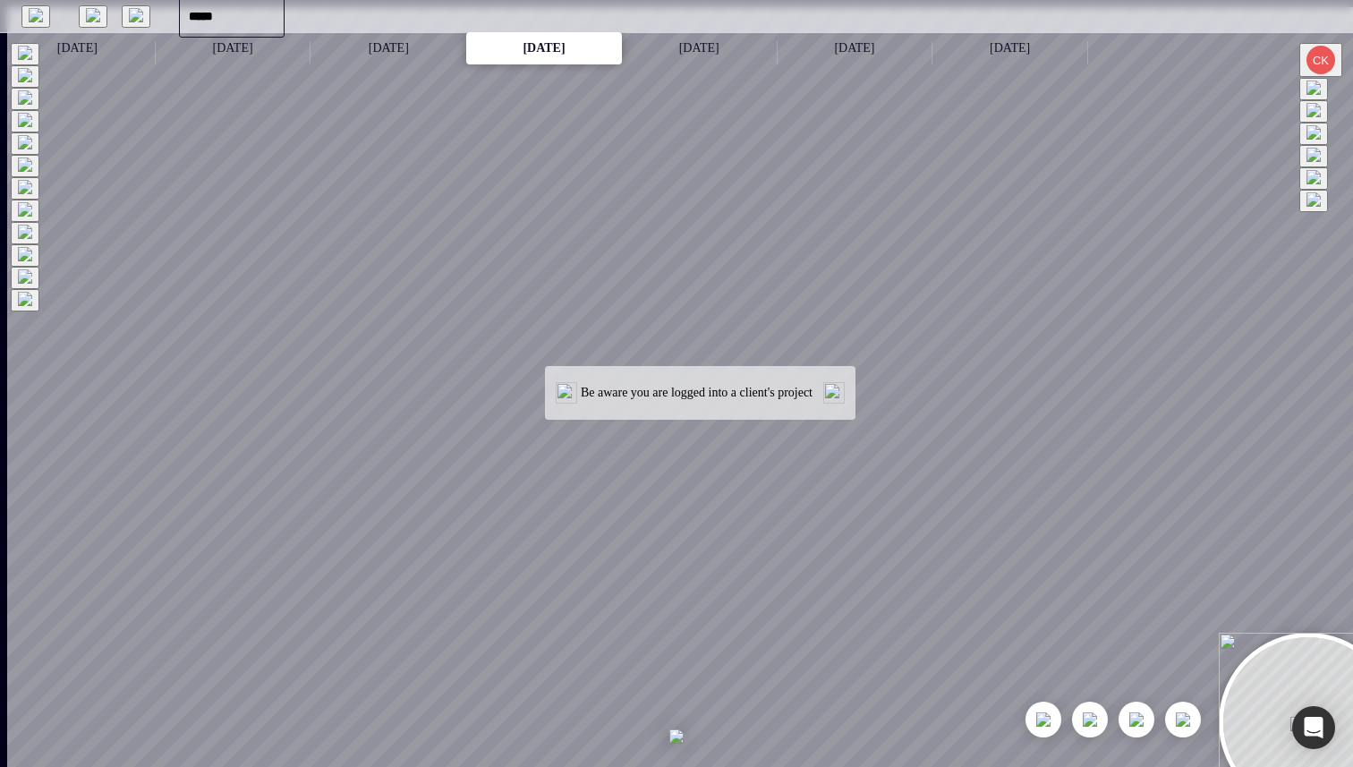
click at [834, 396] on img at bounding box center [834, 393] width 29 height 29
click at [837, 394] on img at bounding box center [834, 393] width 29 height 29
